Goal: Find specific page/section: Find specific page/section

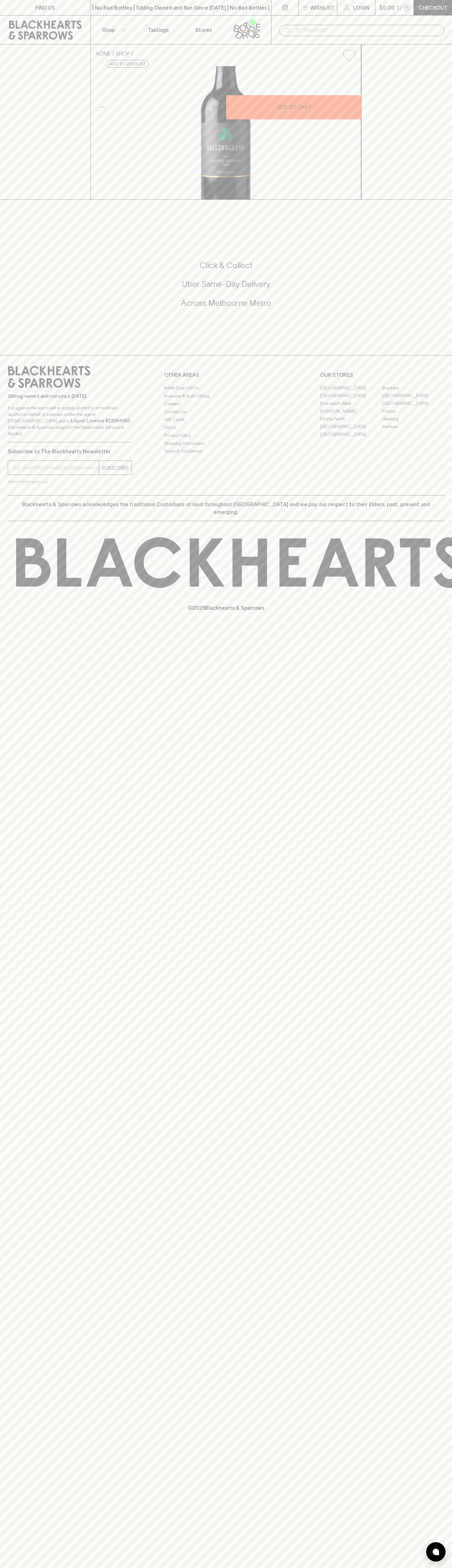
click at [351, 415] on link "[PERSON_NAME]" at bounding box center [351, 411] width 62 height 8
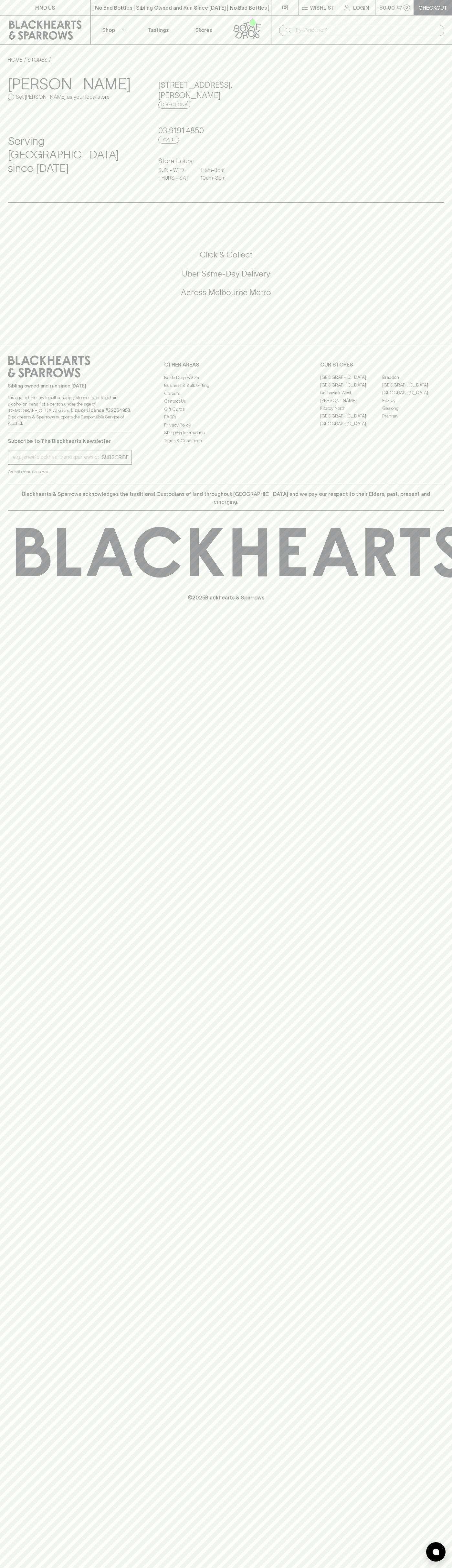
click at [29, 23] on icon at bounding box center [45, 30] width 81 height 19
click at [284, 1567] on html "FIND US | No Bad Bottles | Sibling Owned and Run Since 2006 | No Bad Bottles | …" at bounding box center [226, 784] width 452 height 1568
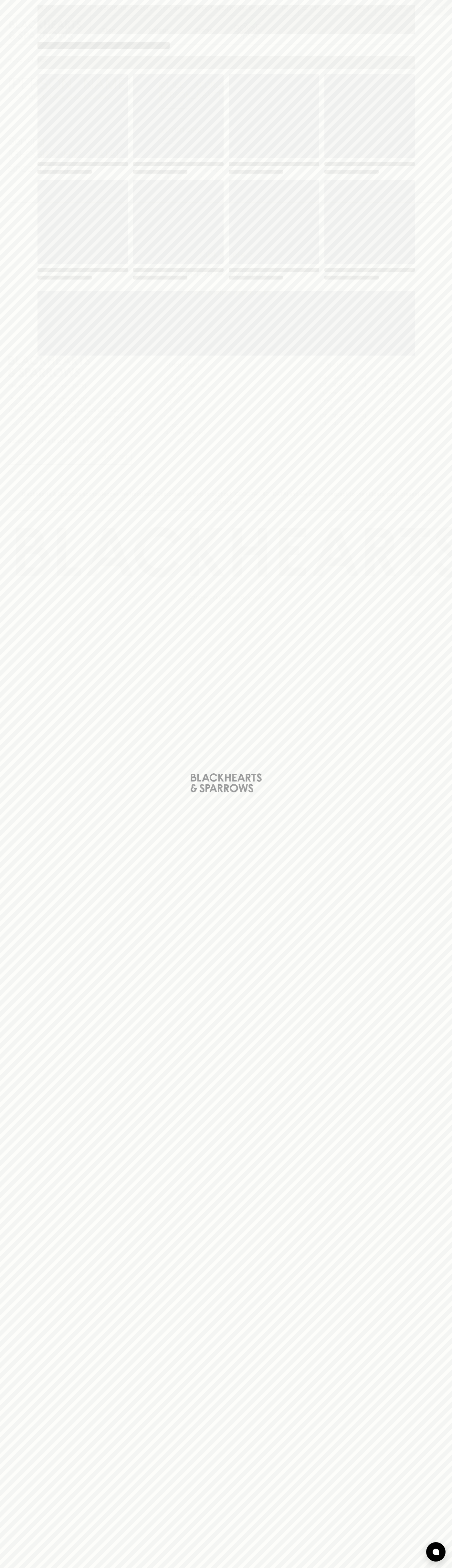
click at [26, 719] on div "Loading" at bounding box center [226, 784] width 452 height 1568
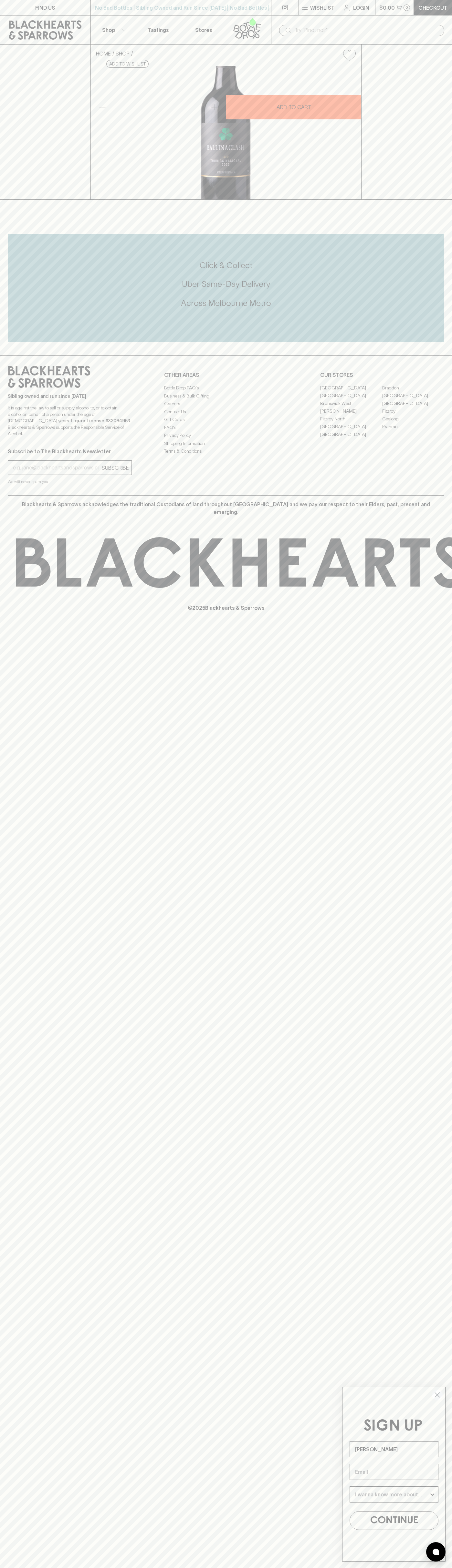
type input "[PERSON_NAME]"
